Goal: Task Accomplishment & Management: Use online tool/utility

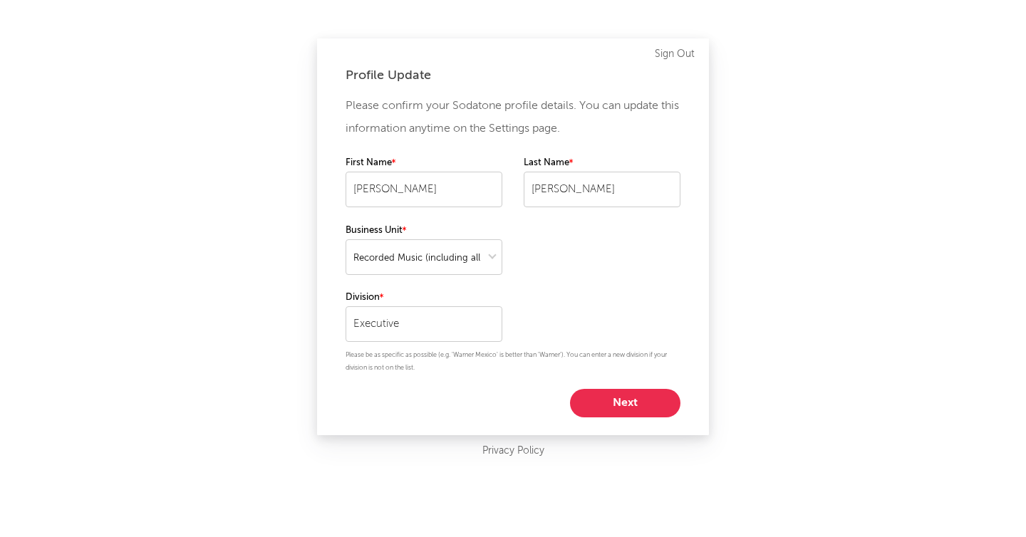
select select "recorded_music"
click at [619, 391] on button "Next" at bounding box center [625, 403] width 110 height 28
select select "marketing"
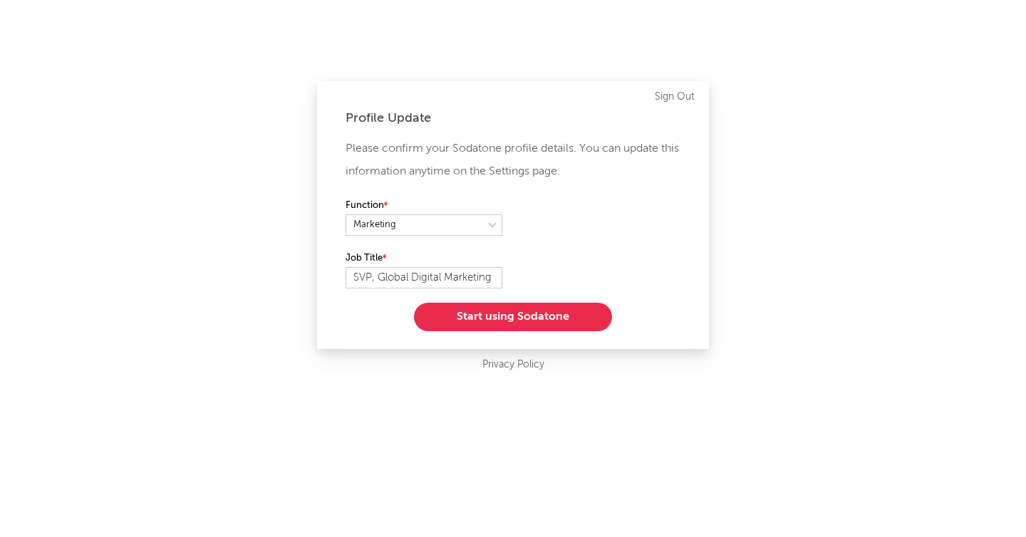
click at [502, 311] on button "Start using Sodatone" at bounding box center [513, 317] width 198 height 28
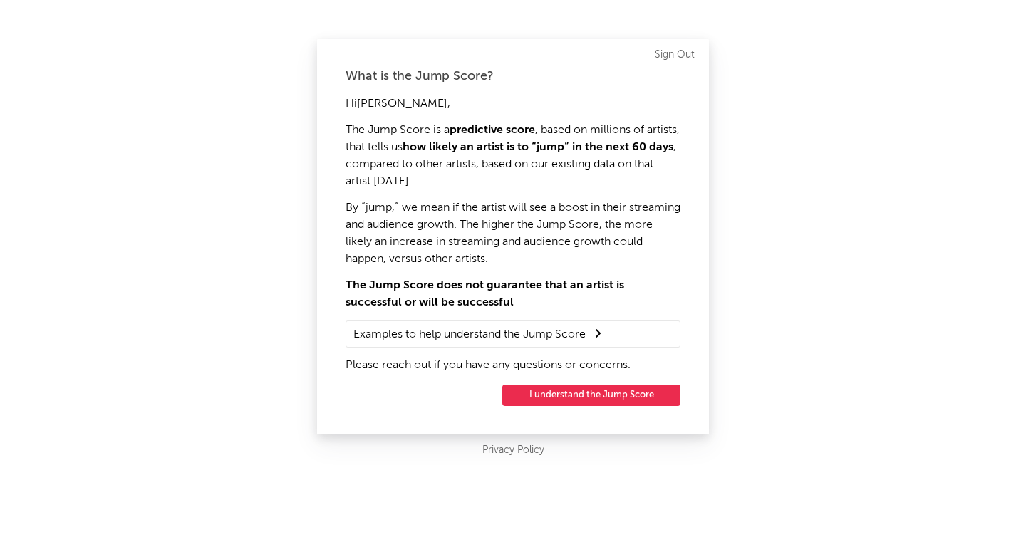
click at [551, 394] on button "I understand the Jump Score" at bounding box center [591, 395] width 178 height 21
